Goal: Transaction & Acquisition: Purchase product/service

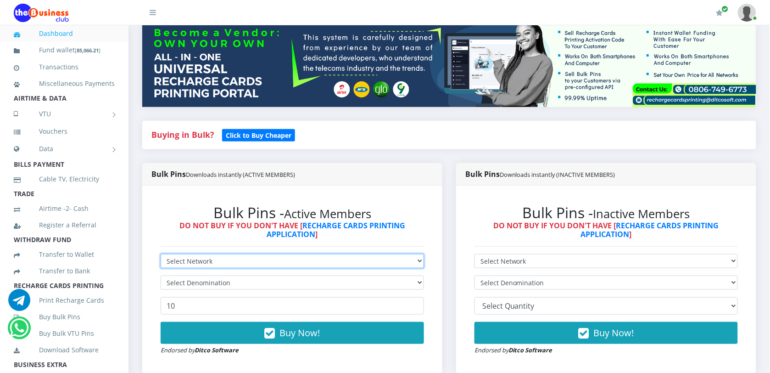
click at [225, 258] on select "Select Network MTN Globacom 9Mobile Airtel" at bounding box center [292, 261] width 263 height 14
select select "Airtel"
click at [161, 254] on select "Select Network MTN Globacom 9Mobile Airtel" at bounding box center [292, 261] width 263 height 14
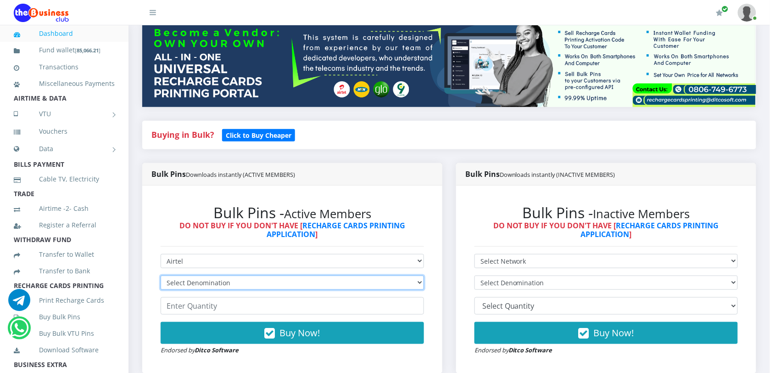
click at [186, 284] on select "Select Denomination Airtel NGN100 - ₦96.38 Airtel NGN200 - ₦192.76 Airtel NGN50…" at bounding box center [292, 282] width 263 height 14
select select "96.38-100"
click at [161, 276] on select "Select Denomination Airtel NGN100 - ₦96.38 Airtel NGN200 - ₦192.76 Airtel NGN50…" at bounding box center [292, 282] width 263 height 14
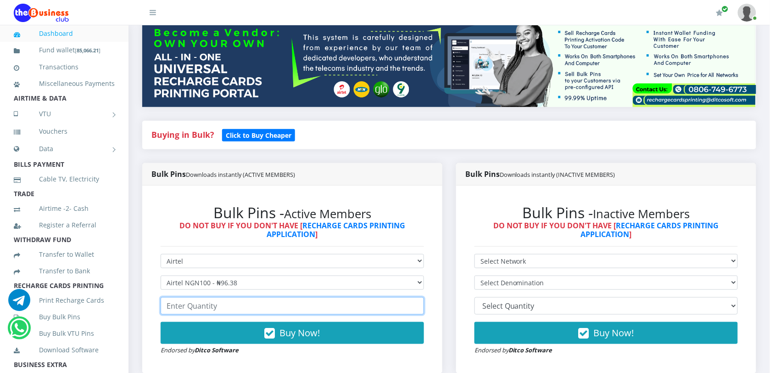
click at [195, 308] on input "number" at bounding box center [292, 305] width 263 height 17
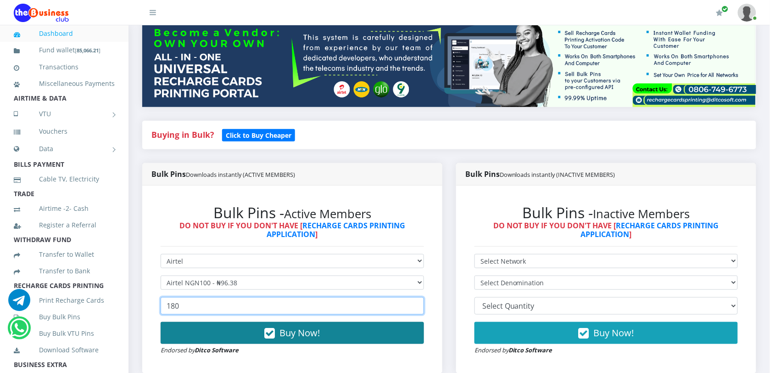
type input "180"
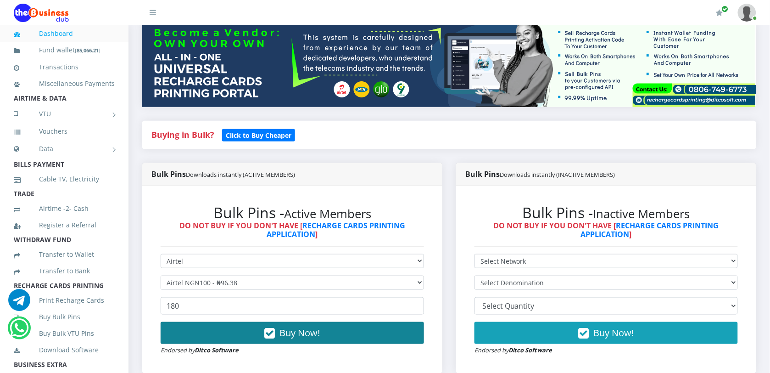
click at [280, 328] on span "Buy Now!" at bounding box center [300, 332] width 40 height 12
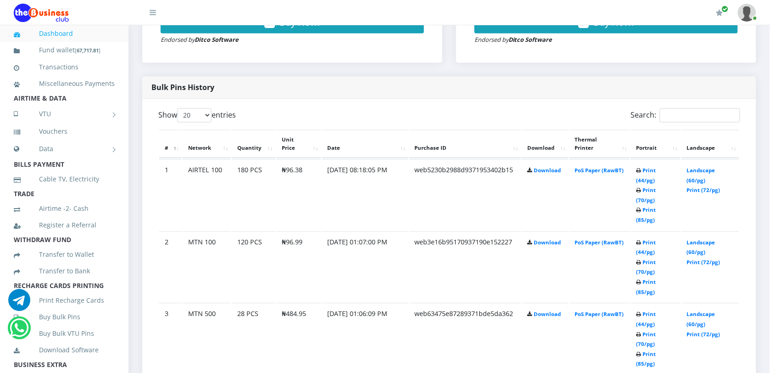
scroll to position [459, 0]
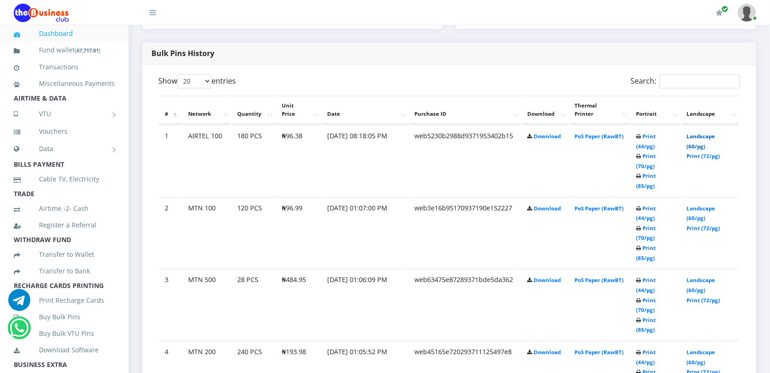
click at [698, 133] on link "Landscape (60/pg)" at bounding box center [701, 141] width 28 height 17
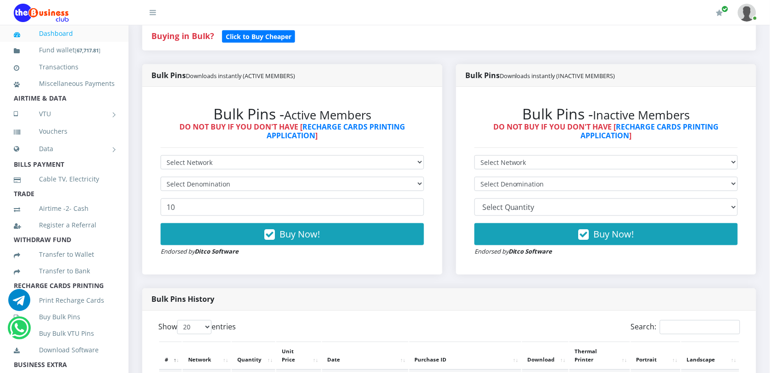
scroll to position [229, 0]
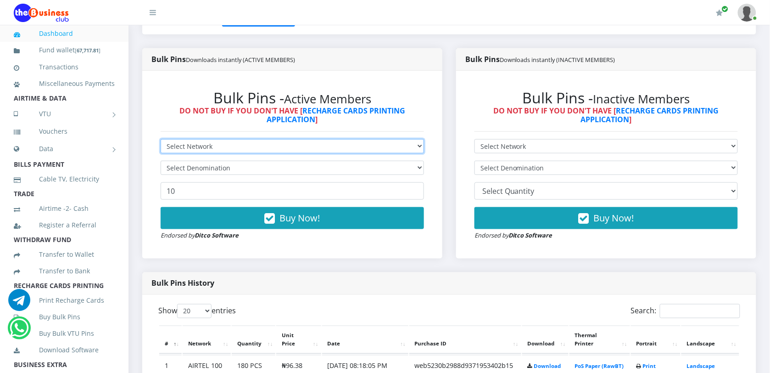
click at [234, 148] on select "Select Network MTN Globacom 9Mobile Airtel" at bounding box center [292, 146] width 263 height 14
select select "Airtel"
click at [161, 139] on select "Select Network MTN Globacom 9Mobile Airtel" at bounding box center [292, 146] width 263 height 14
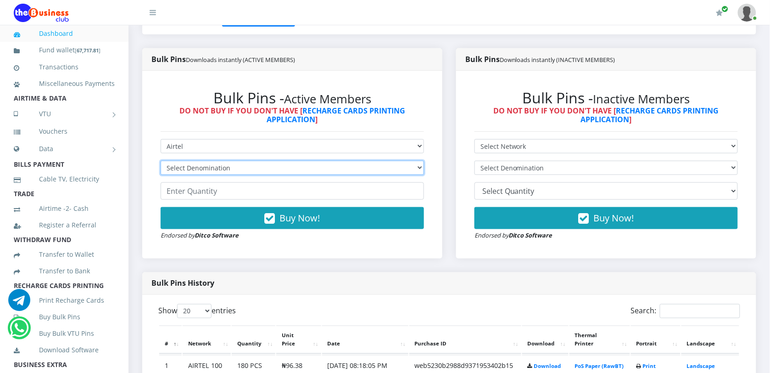
click at [193, 170] on select "Select Denomination Airtel NGN100 - ₦96.38 Airtel NGN200 - ₦192.76 Airtel NGN50…" at bounding box center [292, 168] width 263 height 14
select select "192.76-200"
click at [161, 161] on select "Select Denomination Airtel NGN100 - ₦96.38 Airtel NGN200 - ₦192.76 Airtel NGN50…" at bounding box center [292, 168] width 263 height 14
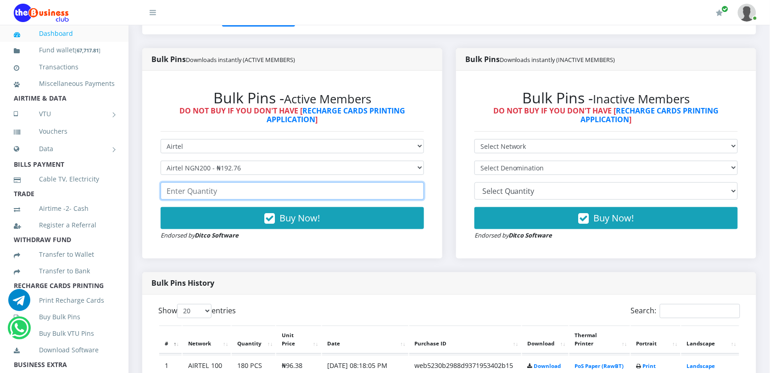
click at [205, 193] on input "number" at bounding box center [292, 190] width 263 height 17
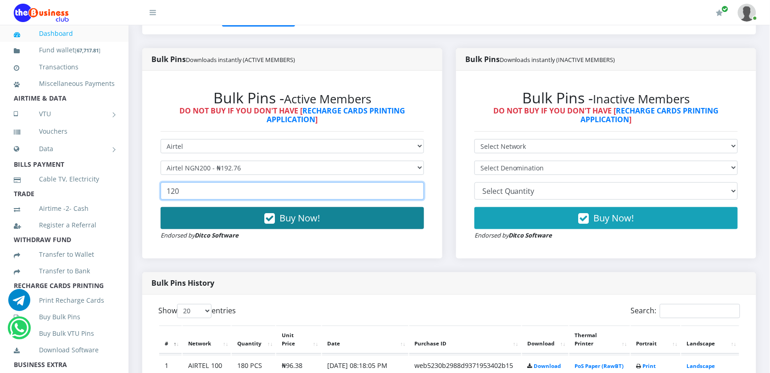
type input "120"
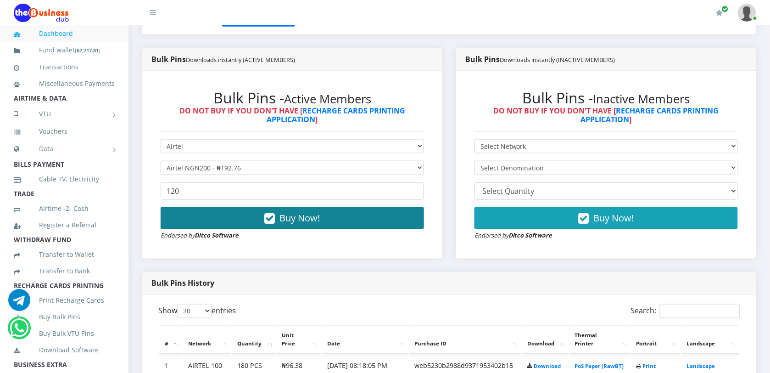
click at [233, 217] on button "Buy Now!" at bounding box center [292, 218] width 263 height 22
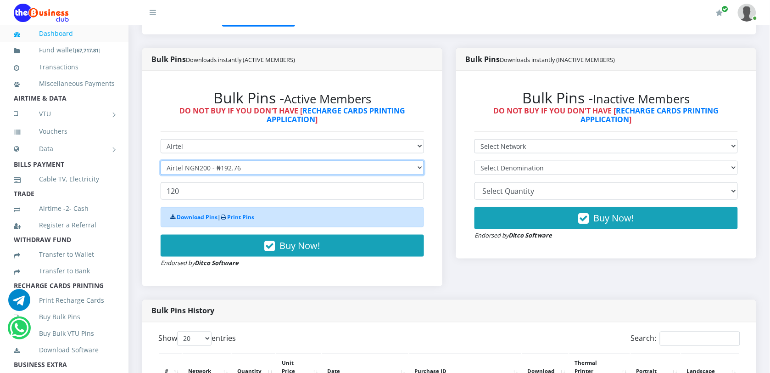
click at [205, 170] on select "Select Denomination Airtel NGN100 - ₦96.38 Airtel NGN200 - ₦192.76 Airtel NGN50…" at bounding box center [292, 168] width 263 height 14
select select "481.9-500"
click at [161, 161] on select "Select Denomination Airtel NGN100 - ₦96.38 Airtel NGN200 - ₦192.76 Airtel NGN50…" at bounding box center [292, 168] width 263 height 14
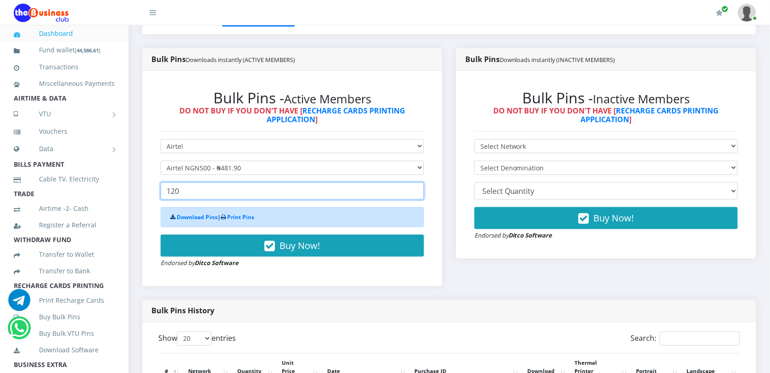
click at [205, 198] on input "120" at bounding box center [292, 190] width 263 height 17
drag, startPoint x: 204, startPoint y: 198, endPoint x: 162, endPoint y: 198, distance: 42.2
click at [162, 198] on input "120" at bounding box center [292, 190] width 263 height 17
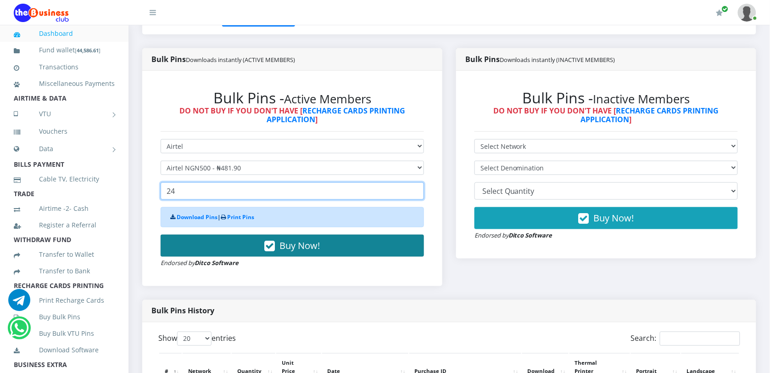
type input "24"
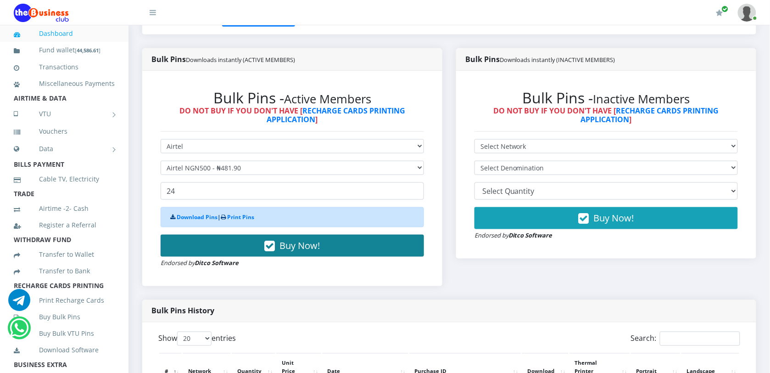
click at [271, 245] on icon "button" at bounding box center [270, 245] width 11 height 9
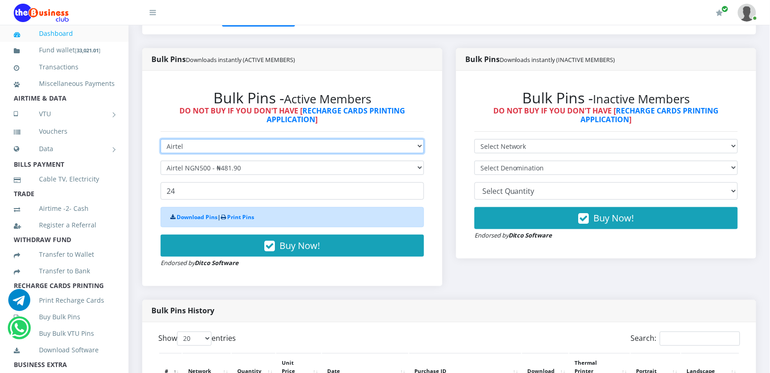
click at [182, 144] on select "Select Network MTN Globacom 9Mobile Airtel" at bounding box center [292, 146] width 263 height 14
select select "MTN"
click at [161, 139] on select "Select Network MTN Globacom 9Mobile Airtel" at bounding box center [292, 146] width 263 height 14
click at [414, 283] on div "Bulk Pins - Active Members DO NOT BUY IF YOU DON'T HAVE [ RECHARGE CARDS PRINTI…" at bounding box center [292, 179] width 300 height 216
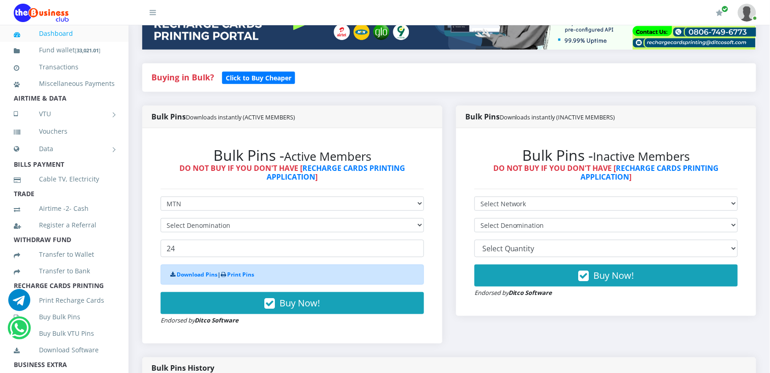
scroll to position [287, 0]
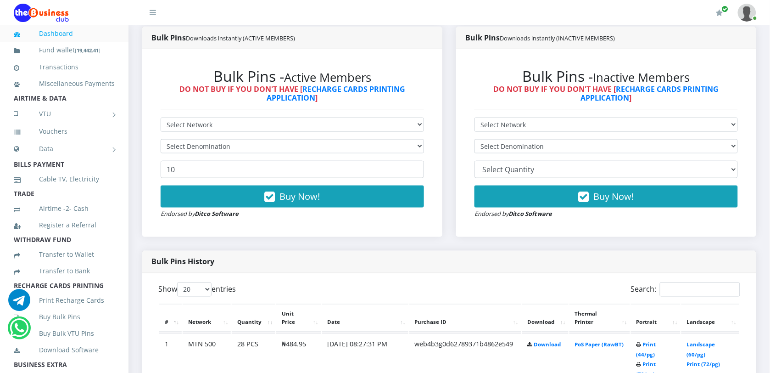
scroll to position [229, 0]
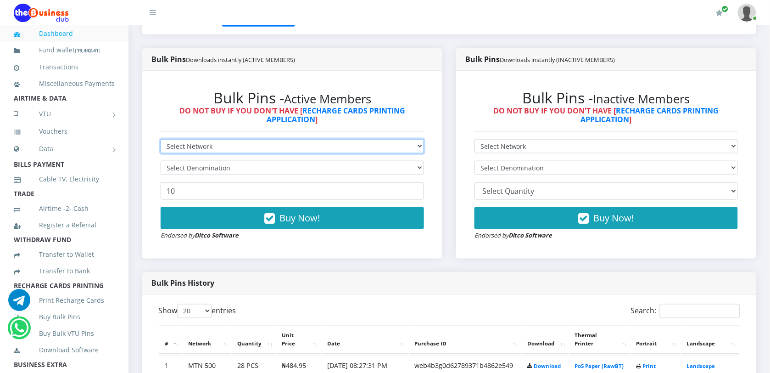
click at [206, 148] on select "Select Network MTN Globacom 9Mobile Airtel" at bounding box center [292, 146] width 263 height 14
select select "MTN"
click at [161, 139] on select "Select Network MTN Globacom 9Mobile Airtel" at bounding box center [292, 146] width 263 height 14
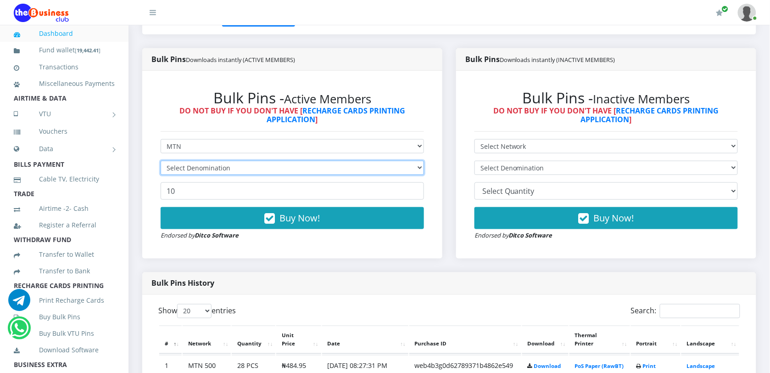
click at [205, 167] on select "Select Denomination" at bounding box center [292, 168] width 263 height 14
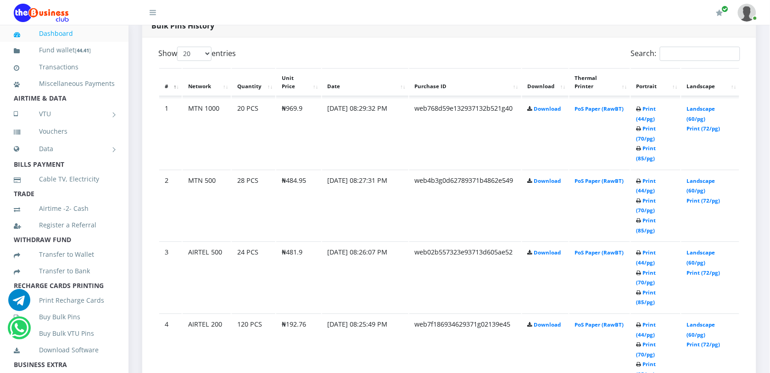
scroll to position [459, 0]
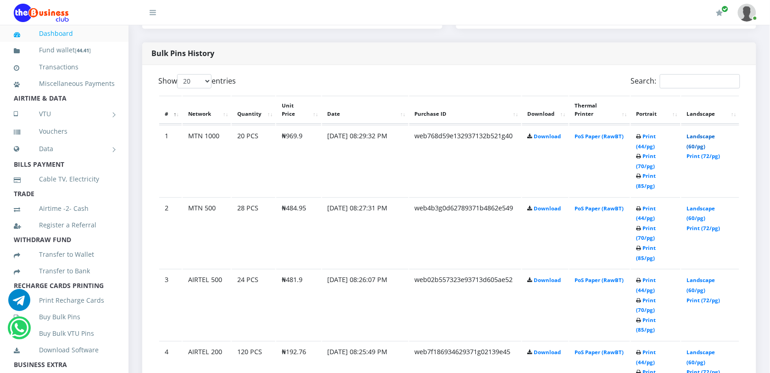
click at [694, 135] on link "Landscape (60/pg)" at bounding box center [701, 141] width 28 height 17
click at [656, 136] on link "Print (44/pg)" at bounding box center [646, 141] width 20 height 17
click at [701, 349] on link "Landscape (60/pg)" at bounding box center [701, 357] width 28 height 17
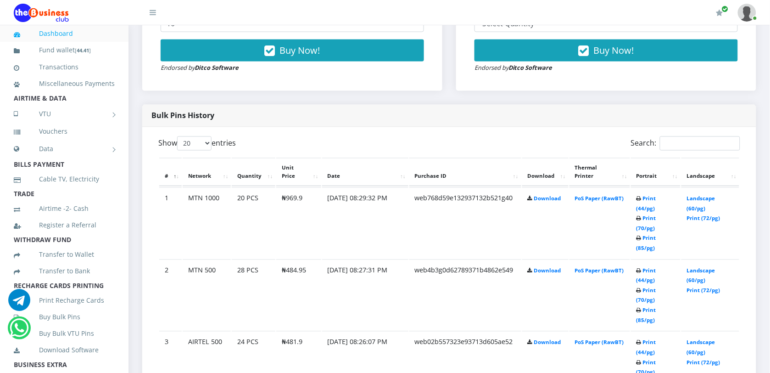
scroll to position [401, 0]
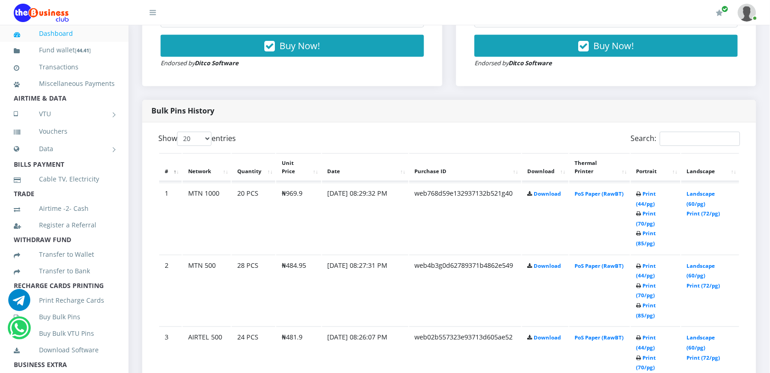
click at [711, 309] on td "Landscape (60/pg) Print (72/pg)" at bounding box center [710, 290] width 58 height 71
drag, startPoint x: 423, startPoint y: 362, endPoint x: 278, endPoint y: 323, distance: 149.9
drag, startPoint x: 278, startPoint y: 323, endPoint x: 241, endPoint y: 280, distance: 57.0
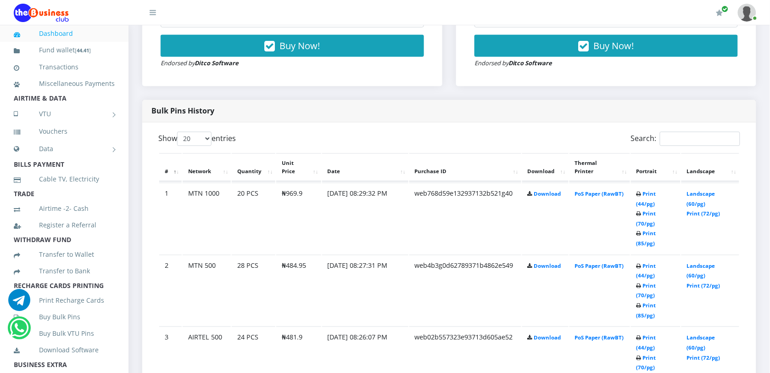
click at [241, 254] on td "24 PCS" at bounding box center [254, 218] width 44 height 71
click at [245, 257] on td "28 PCS" at bounding box center [254, 290] width 44 height 71
click at [696, 262] on link "Landscape (60/pg)" at bounding box center [701, 270] width 28 height 17
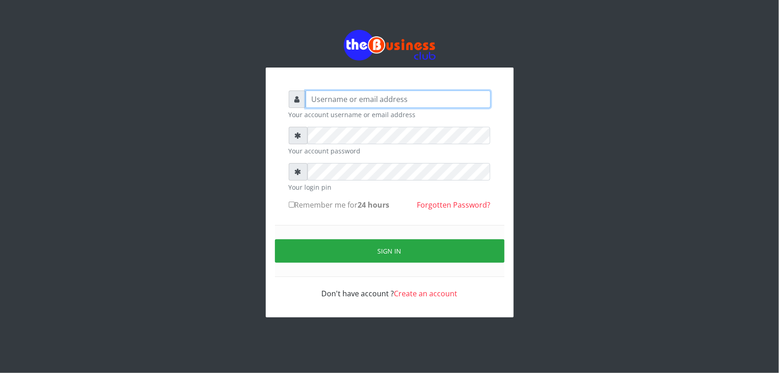
type input "[EMAIL_ADDRESS][DOMAIN_NAME]"
click at [291, 203] on input "Remember me for 24 hours" at bounding box center [292, 204] width 6 height 6
checkbox input "true"
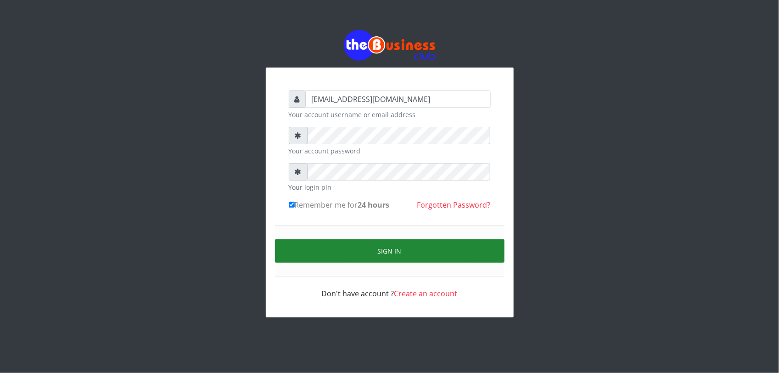
click at [335, 249] on button "Sign in" at bounding box center [389, 250] width 229 height 23
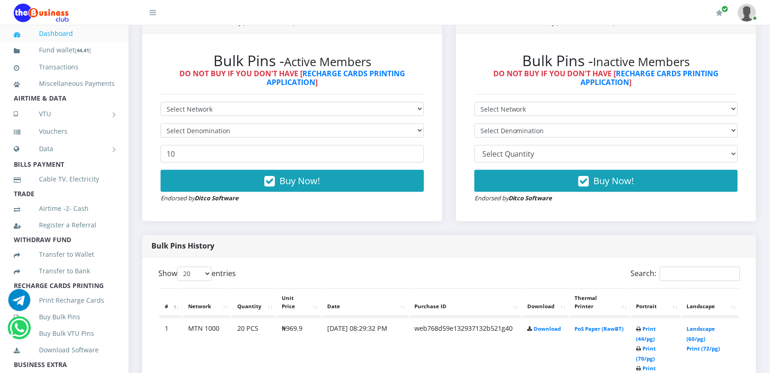
scroll to position [298, 0]
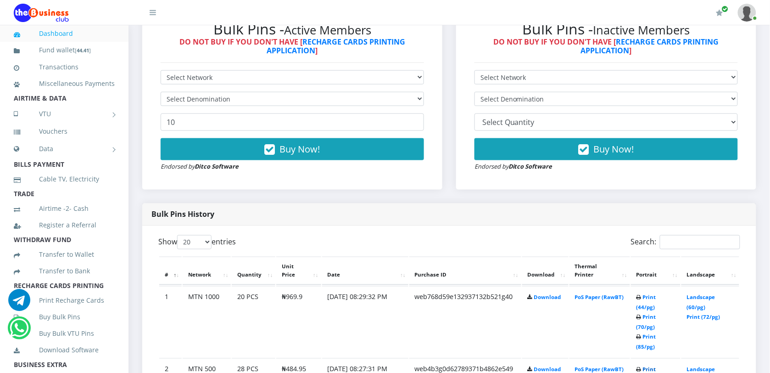
click at [646, 366] on link "Print (44/pg)" at bounding box center [646, 374] width 20 height 17
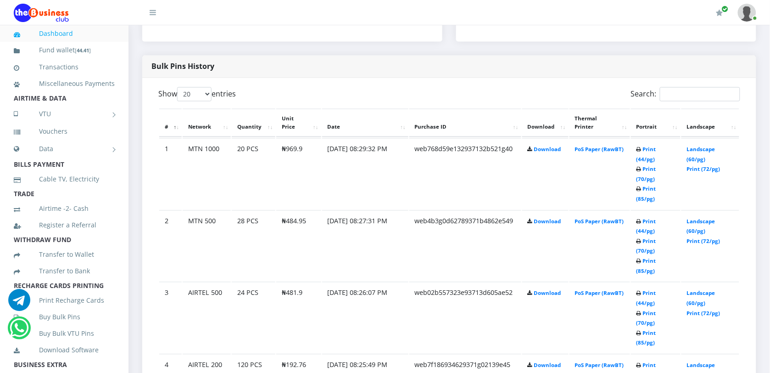
scroll to position [459, 0]
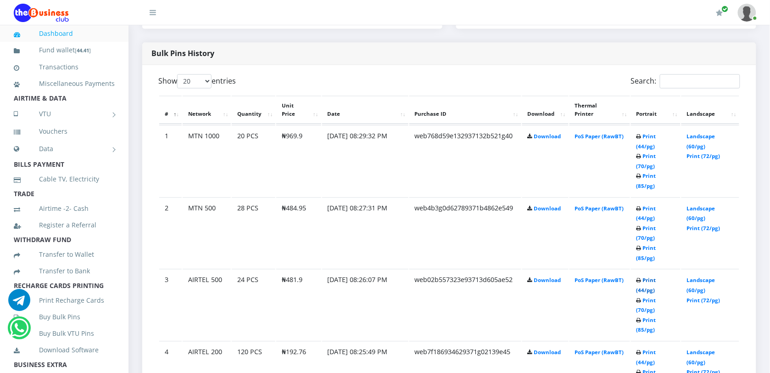
click at [656, 277] on link "Print (44/pg)" at bounding box center [646, 285] width 20 height 17
